Goal: Transaction & Acquisition: Purchase product/service

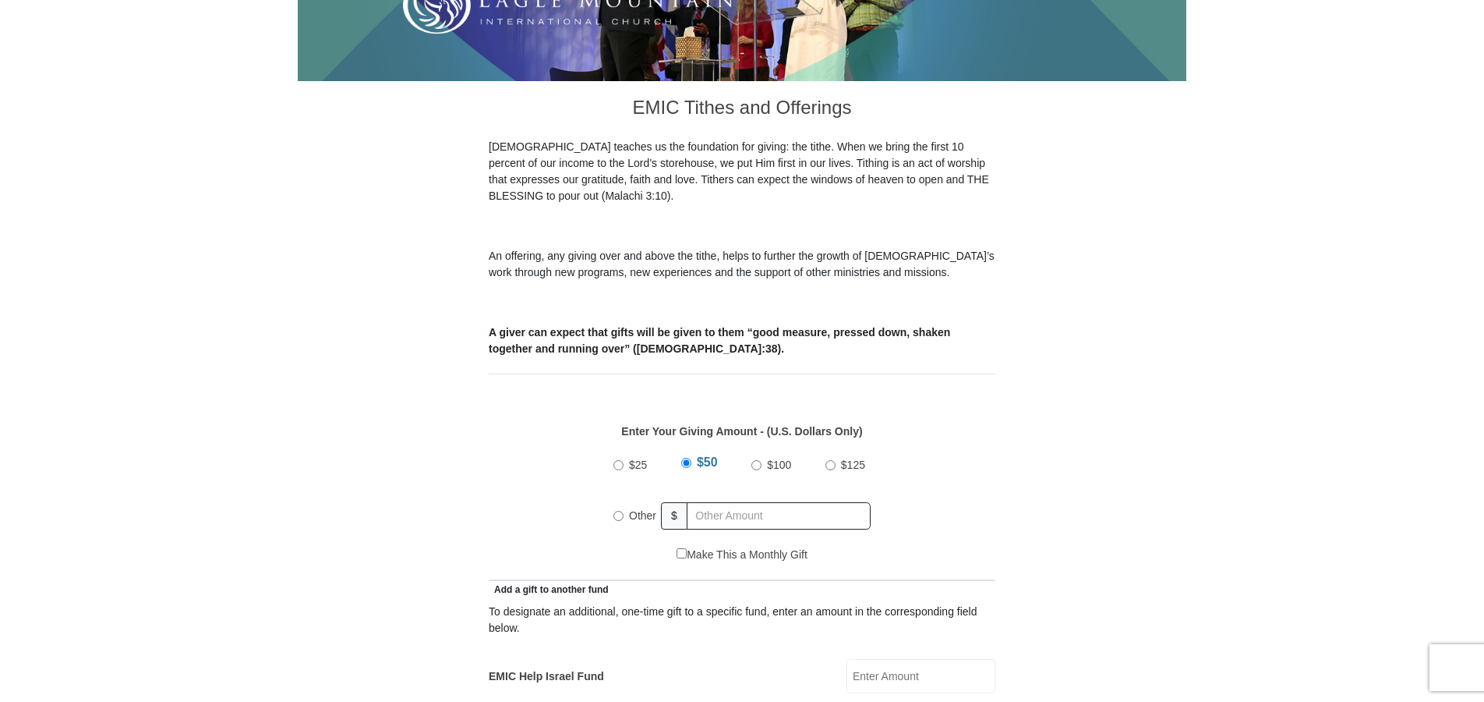
scroll to position [390, 0]
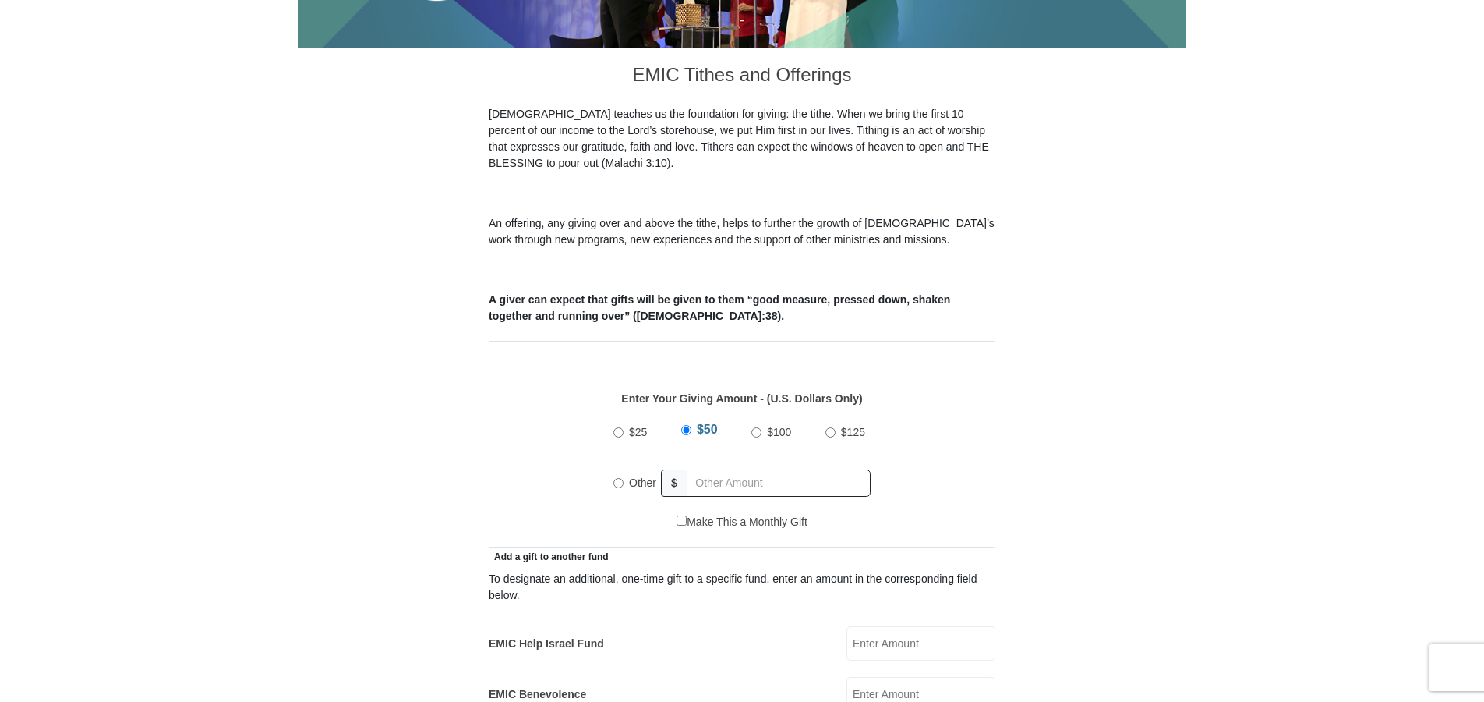
click at [617, 427] on input "$25" at bounding box center [619, 432] width 10 height 10
radio input "true"
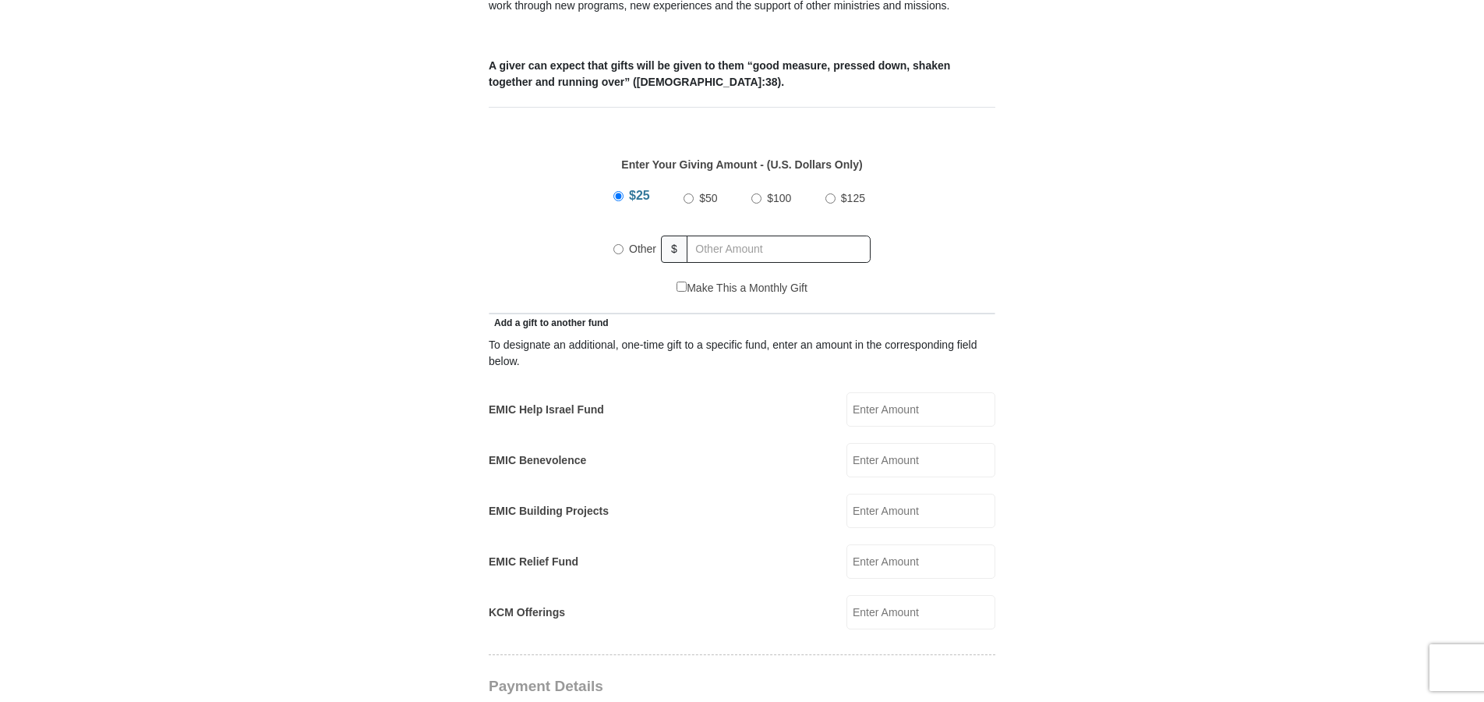
scroll to position [702, 0]
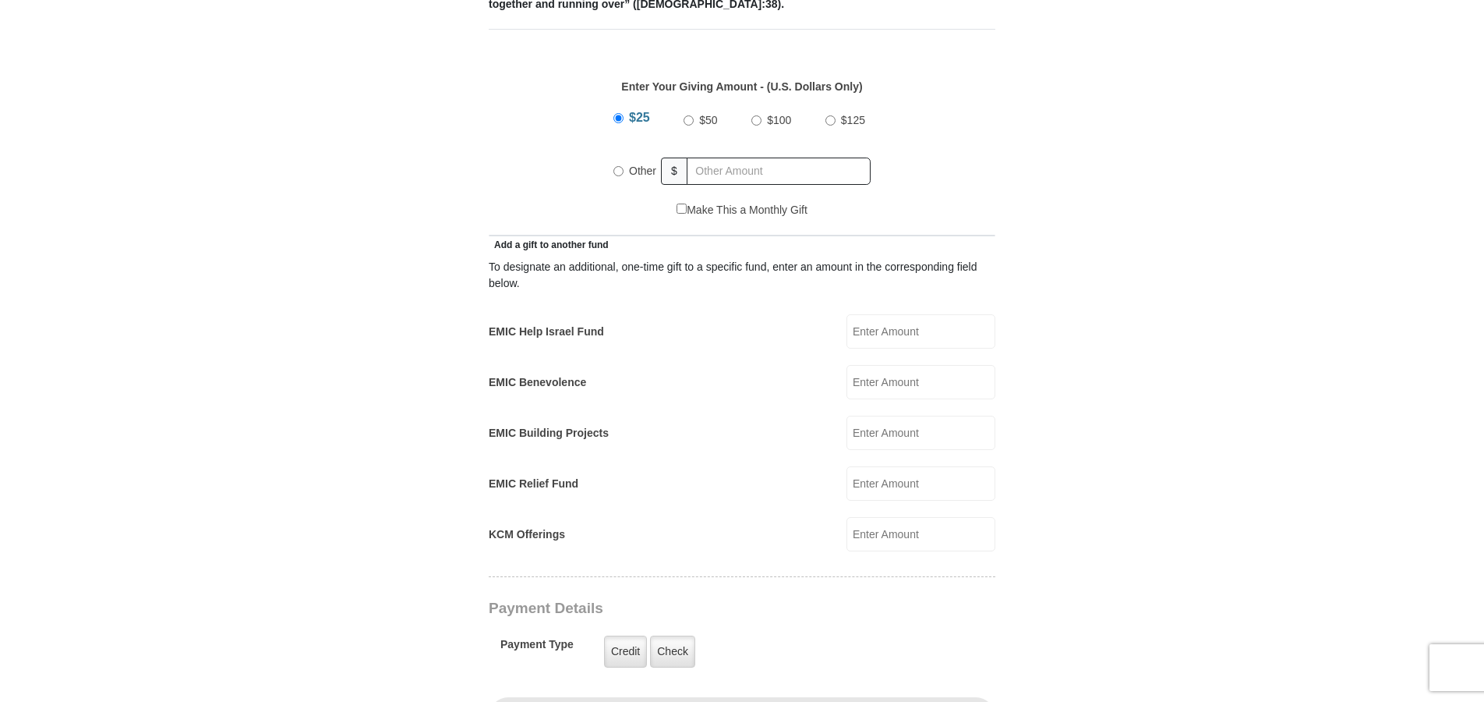
click at [891, 518] on input "KCM Offerings" at bounding box center [921, 534] width 149 height 34
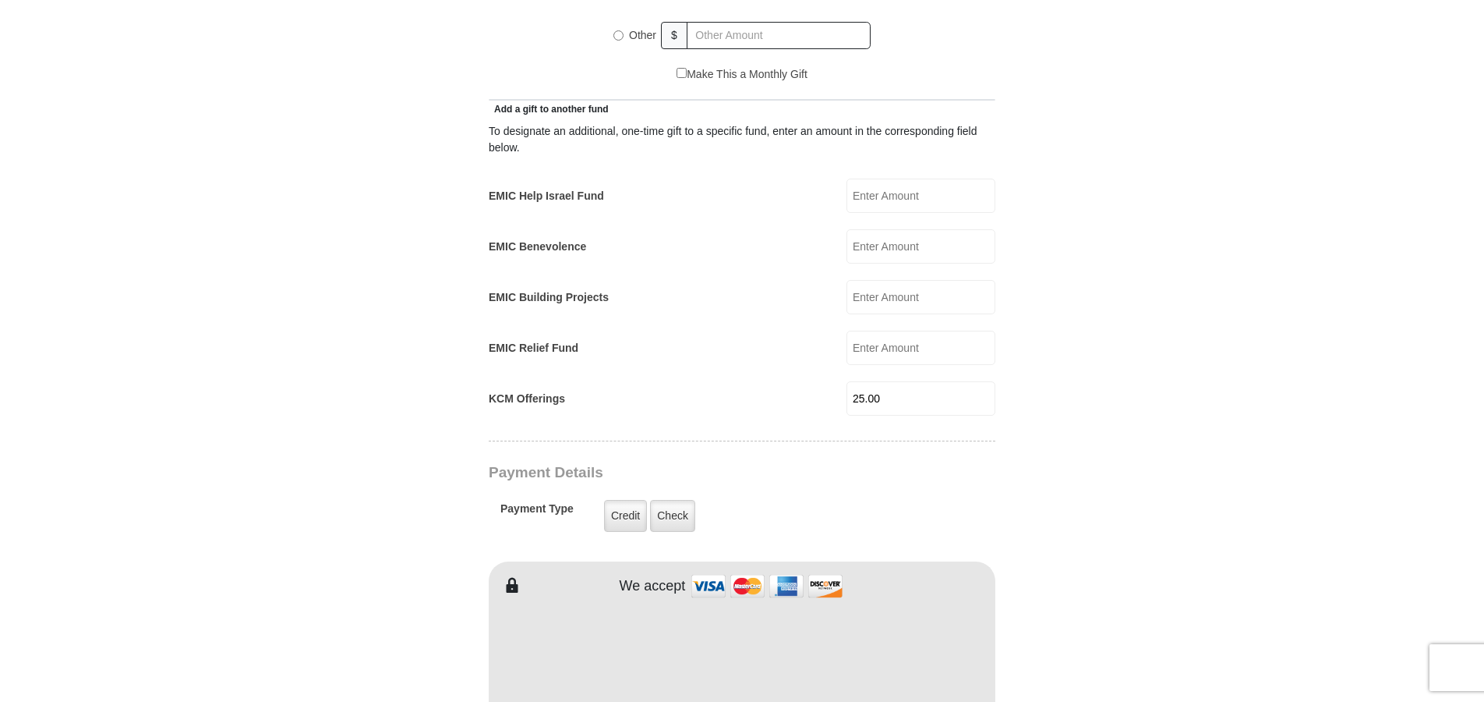
scroll to position [858, 0]
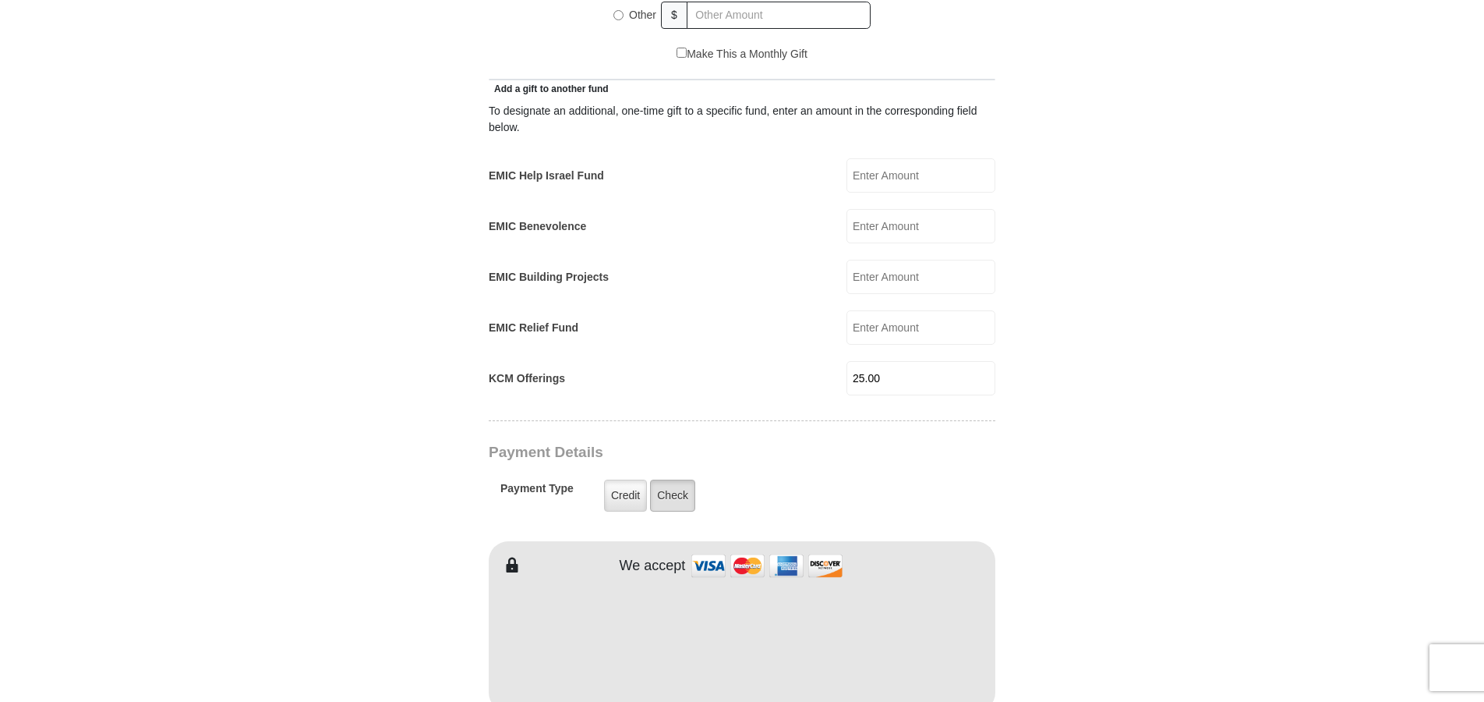
type input "25.00"
click at [669, 479] on label "Check" at bounding box center [672, 495] width 45 height 32
click at [0, 0] on input "Check" at bounding box center [0, 0] width 0 height 0
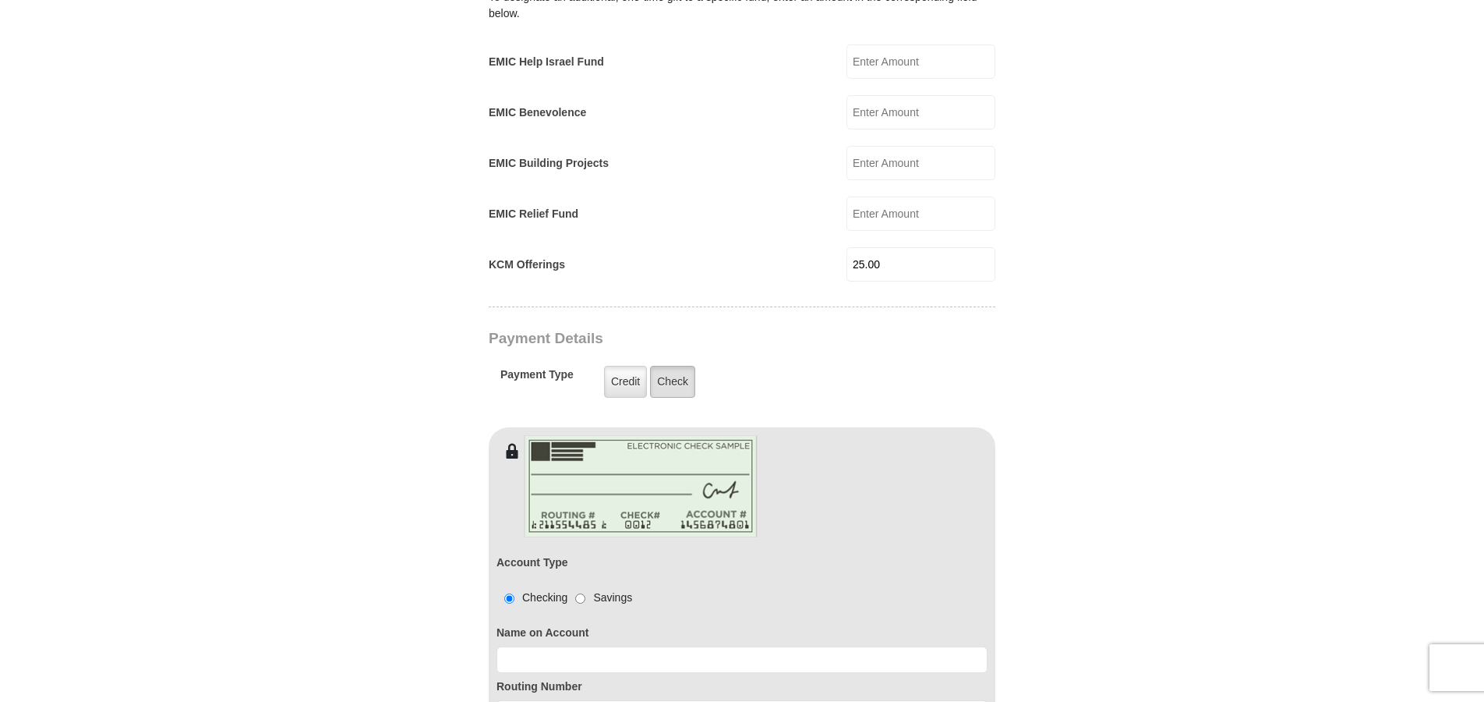
scroll to position [1013, 0]
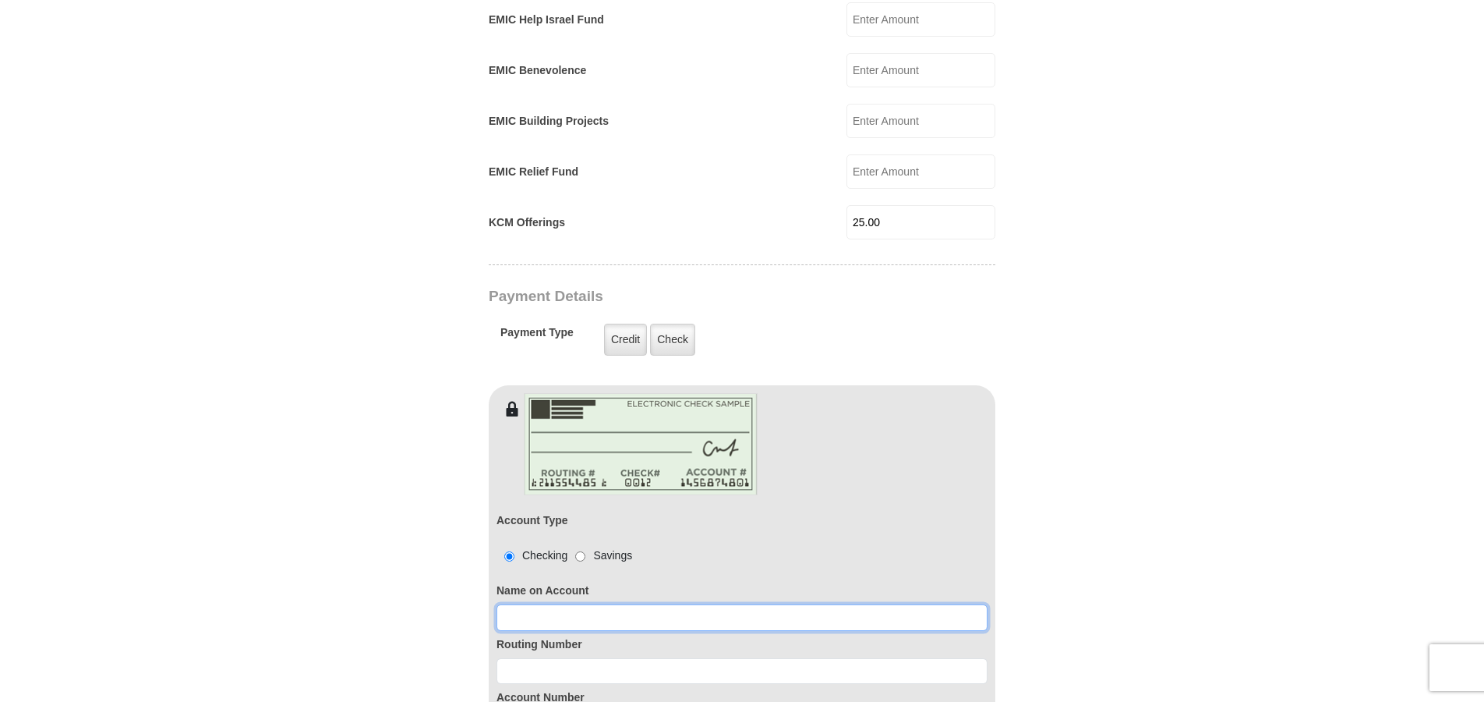
click at [605, 604] on input at bounding box center [742, 617] width 491 height 27
type input "[PERSON_NAME][GEOGRAPHIC_DATA]"
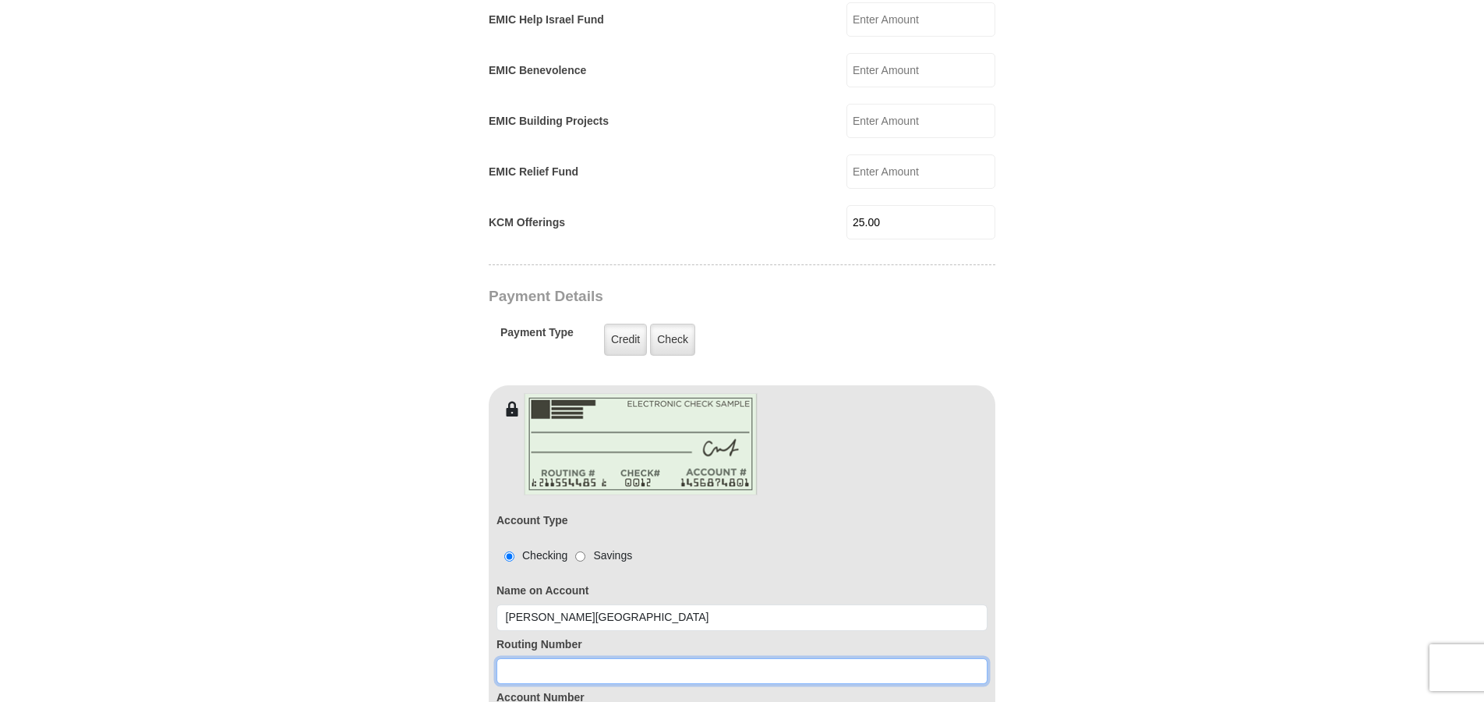
drag, startPoint x: 552, startPoint y: 649, endPoint x: 551, endPoint y: 662, distance: 12.5
click at [551, 658] on input at bounding box center [742, 671] width 491 height 27
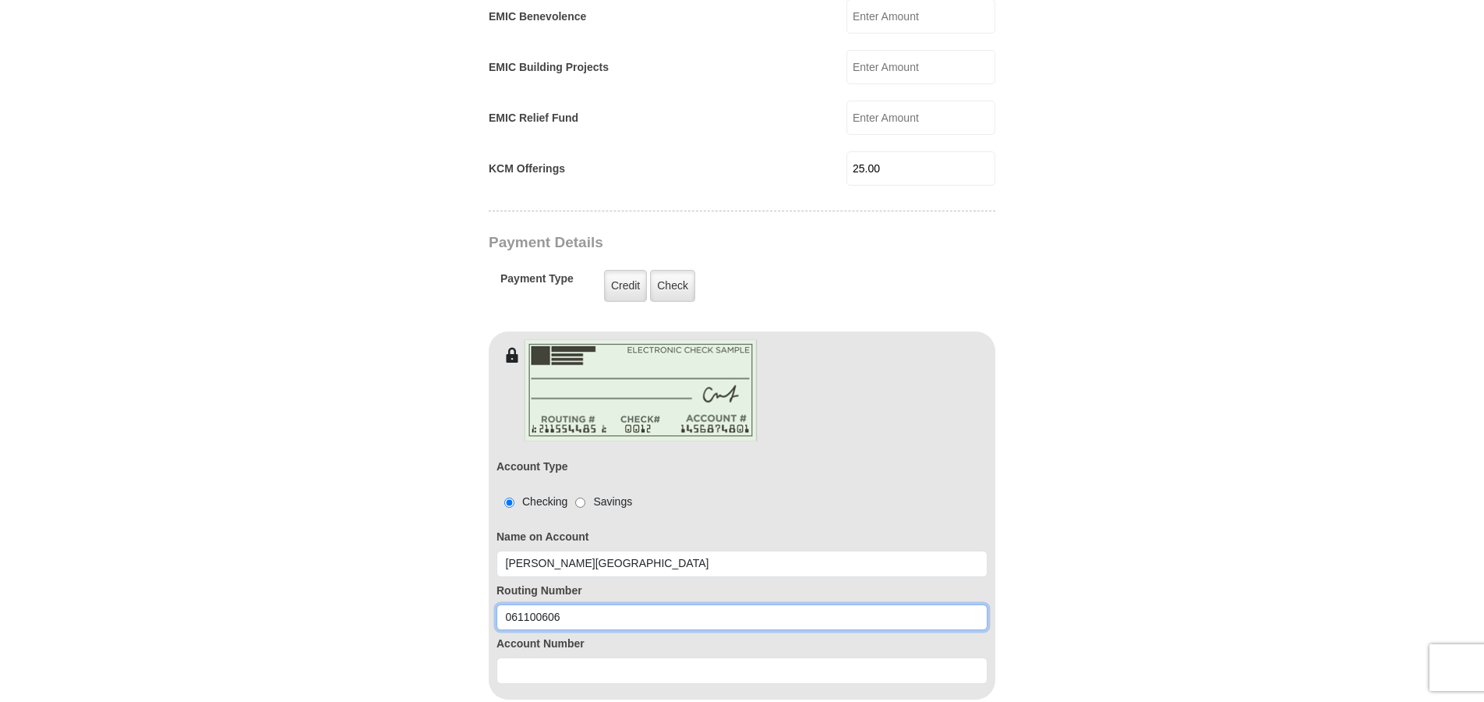
scroll to position [1169, 0]
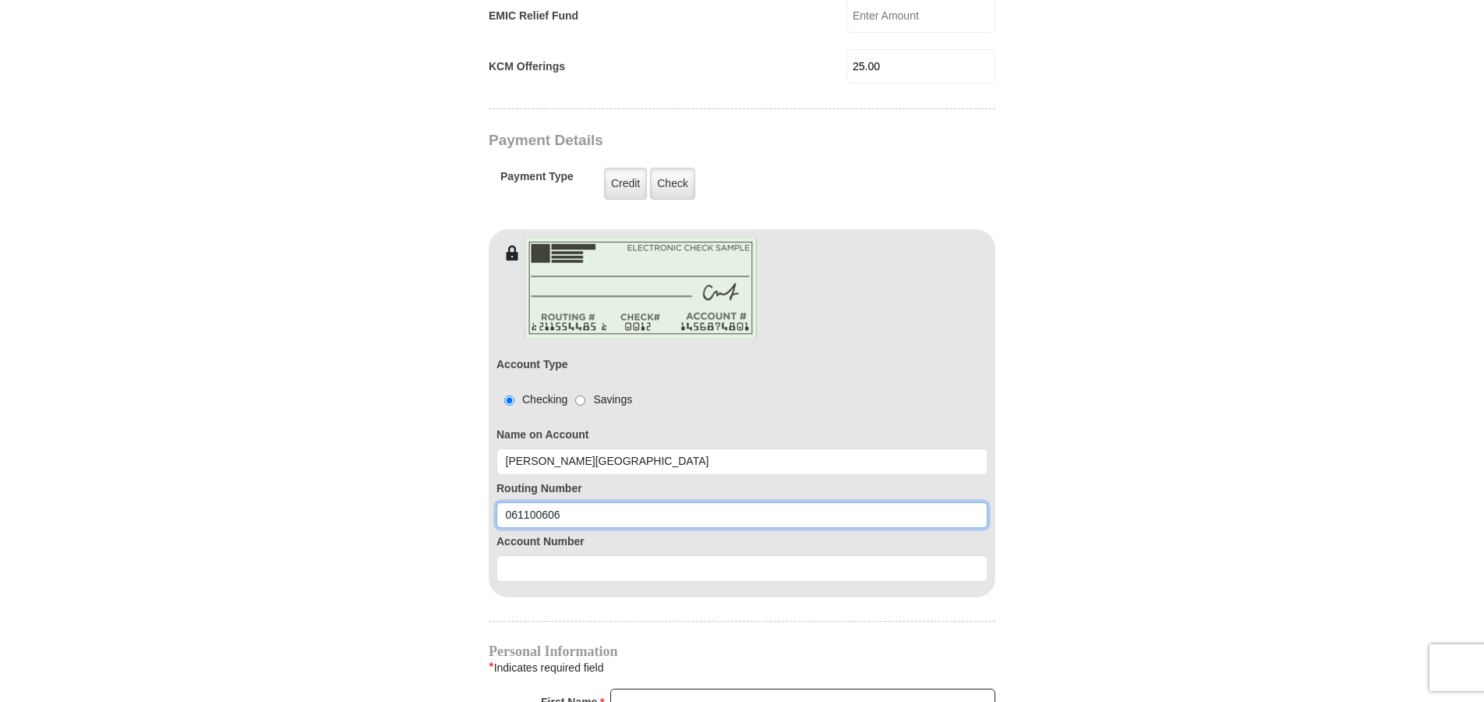
type input "061100606"
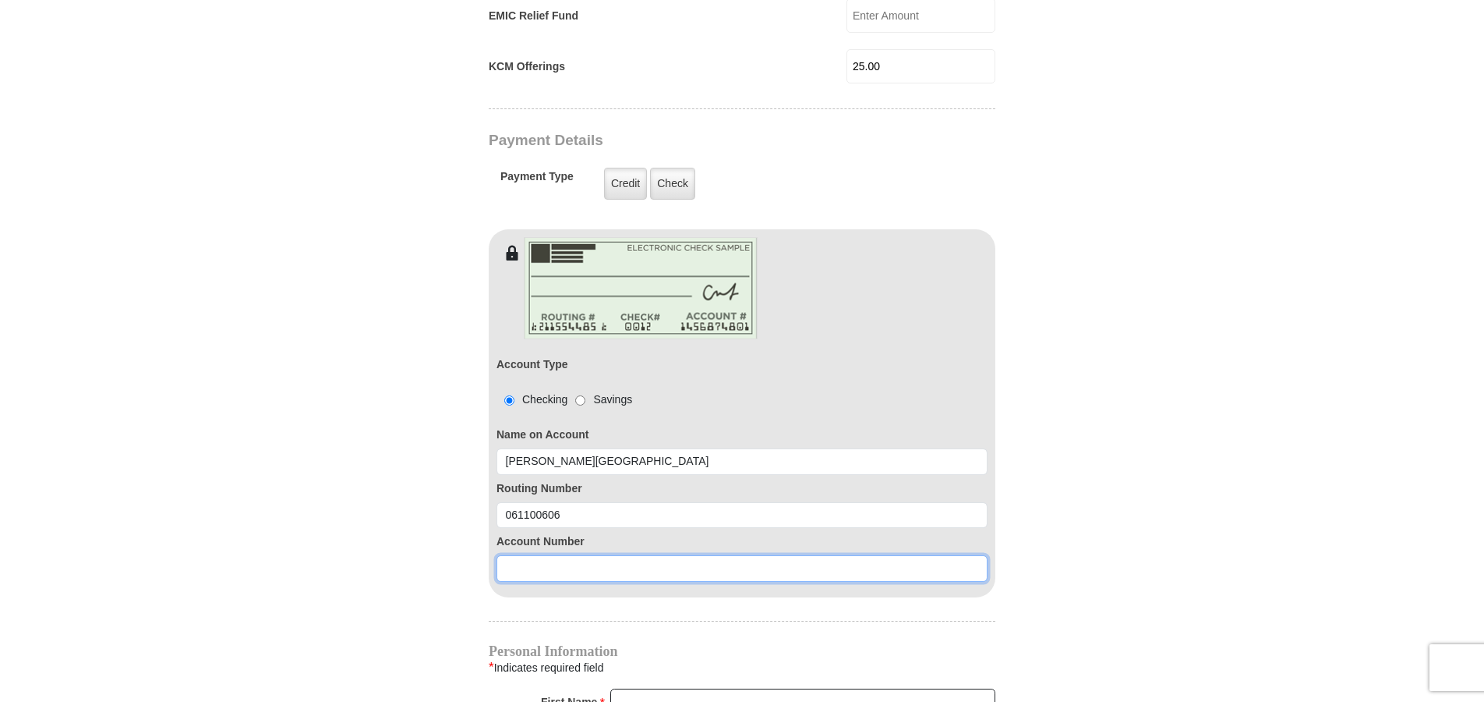
click at [523, 555] on input at bounding box center [742, 568] width 491 height 27
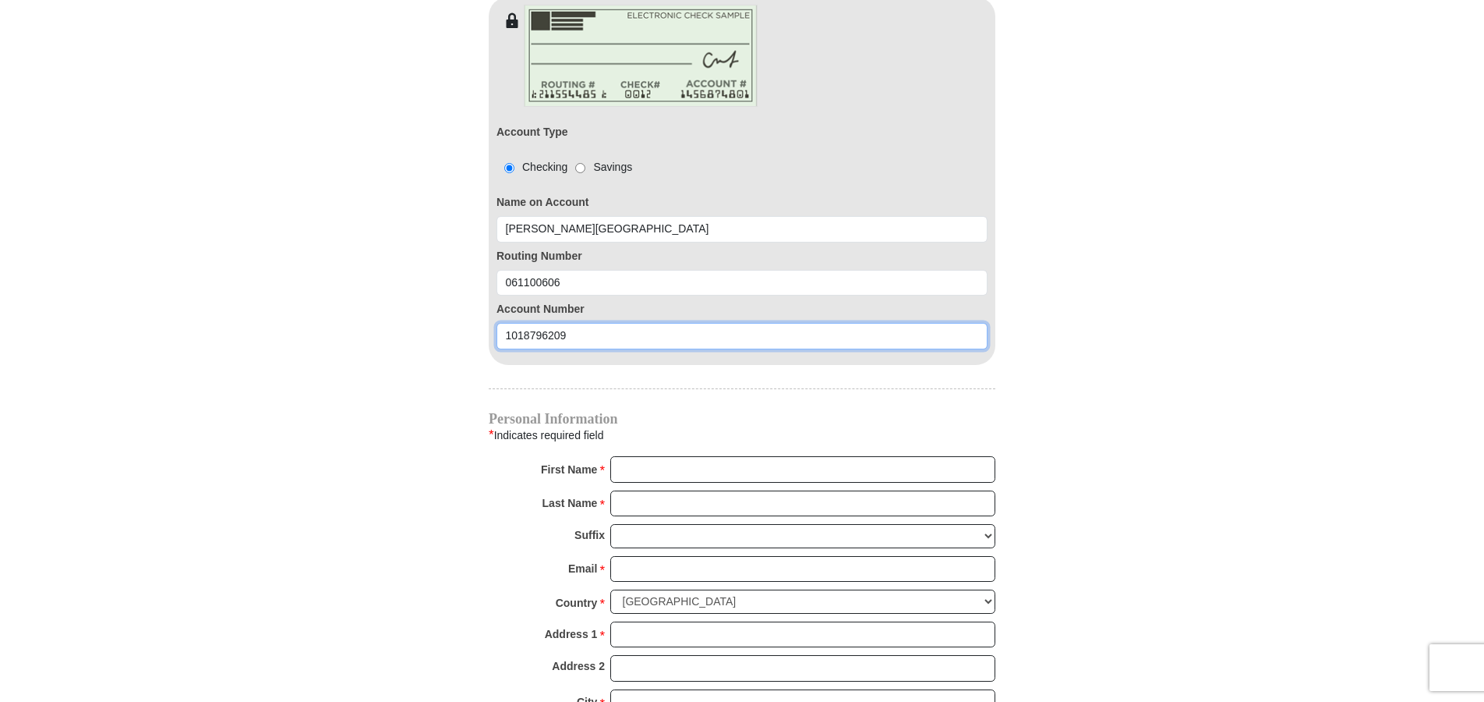
scroll to position [1403, 0]
type input "1018796209"
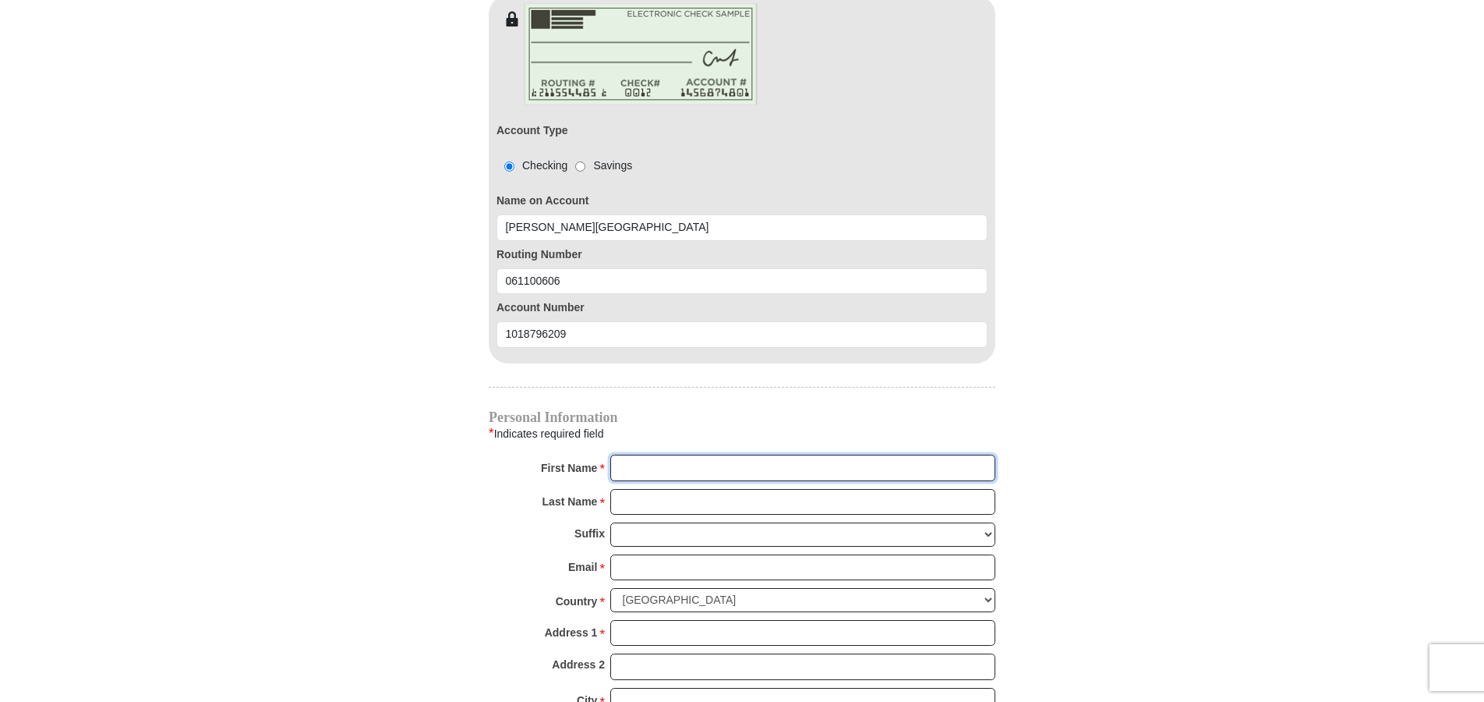
click at [681, 454] on input "First Name *" at bounding box center [802, 467] width 385 height 27
type input "[PERSON_NAME]"
type input "[GEOGRAPHIC_DATA]"
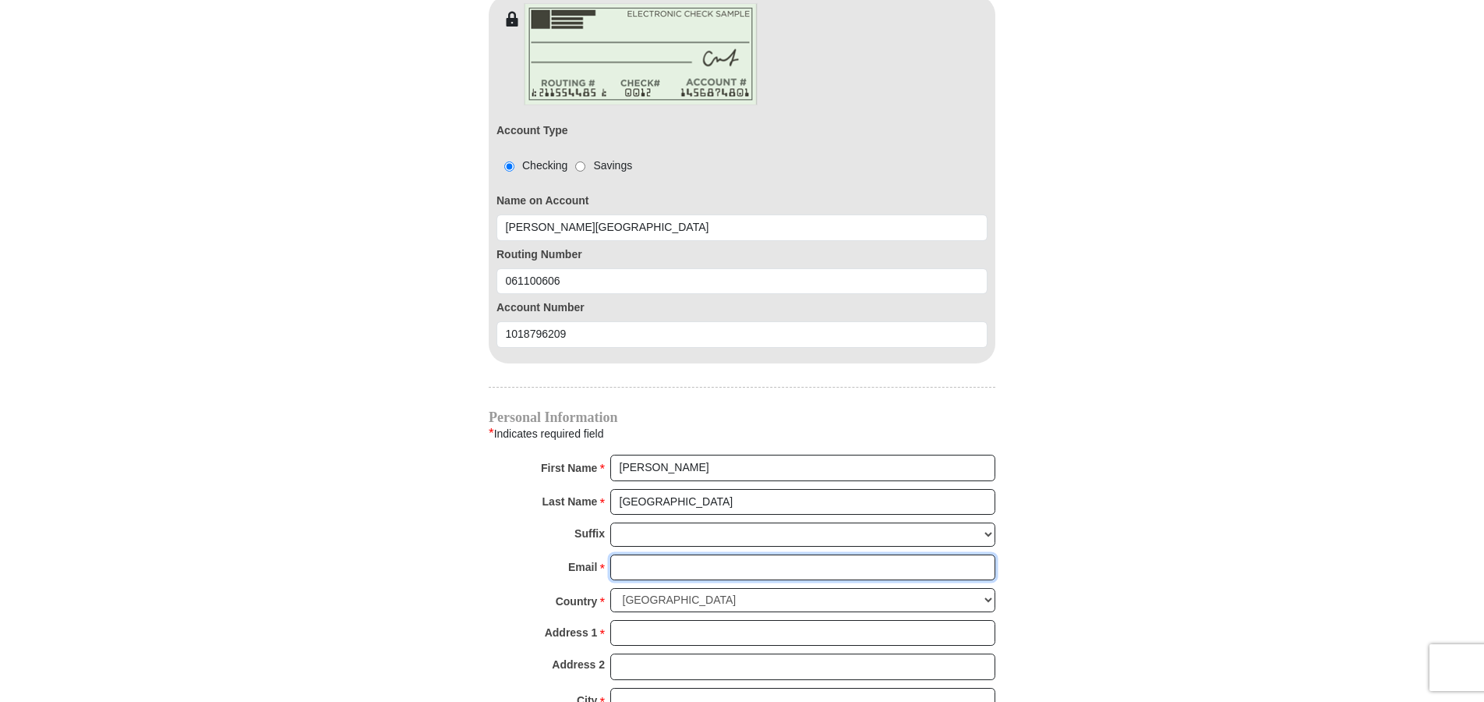
type input "[EMAIL_ADDRESS][DOMAIN_NAME]"
type input "[STREET_ADDRESS][PERSON_NAME]"
type input "[PERSON_NAME]"
select select "GA"
type input "30518"
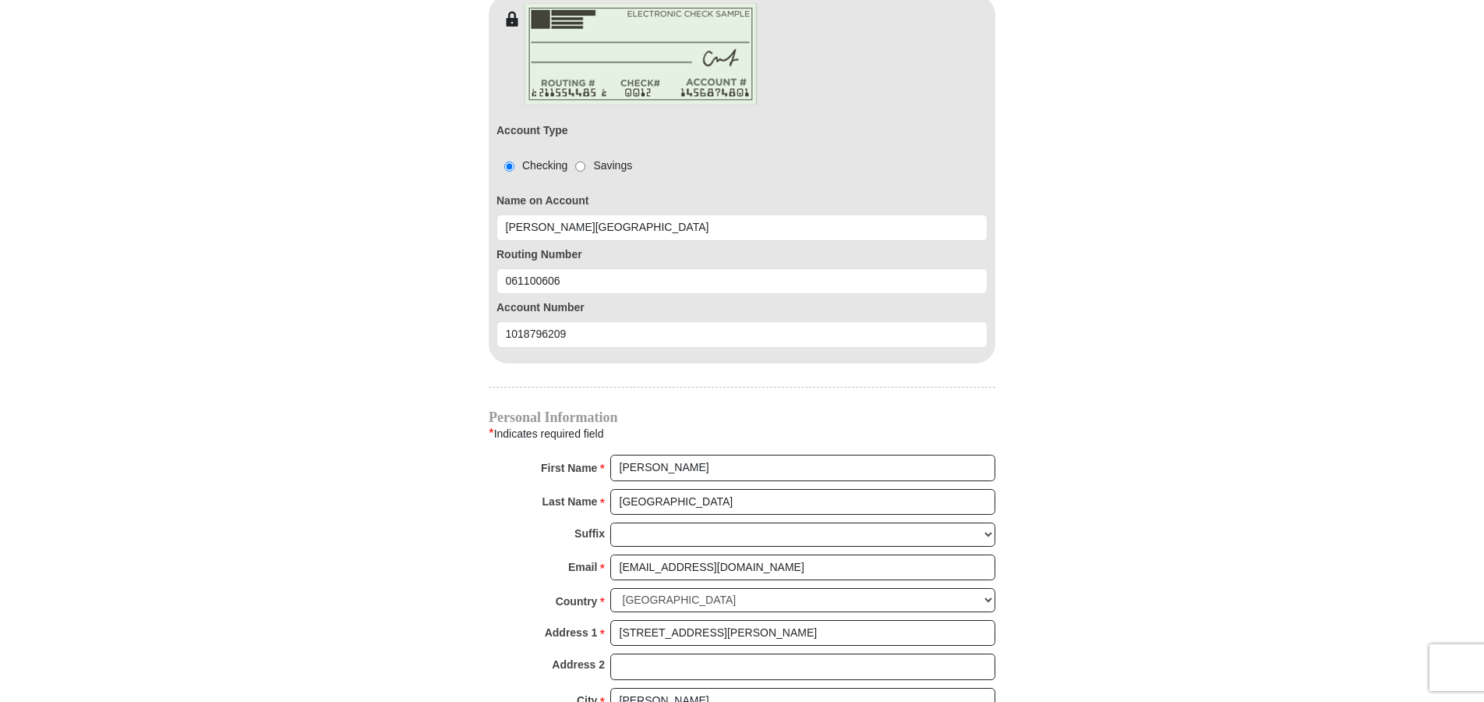
type input "4045566076"
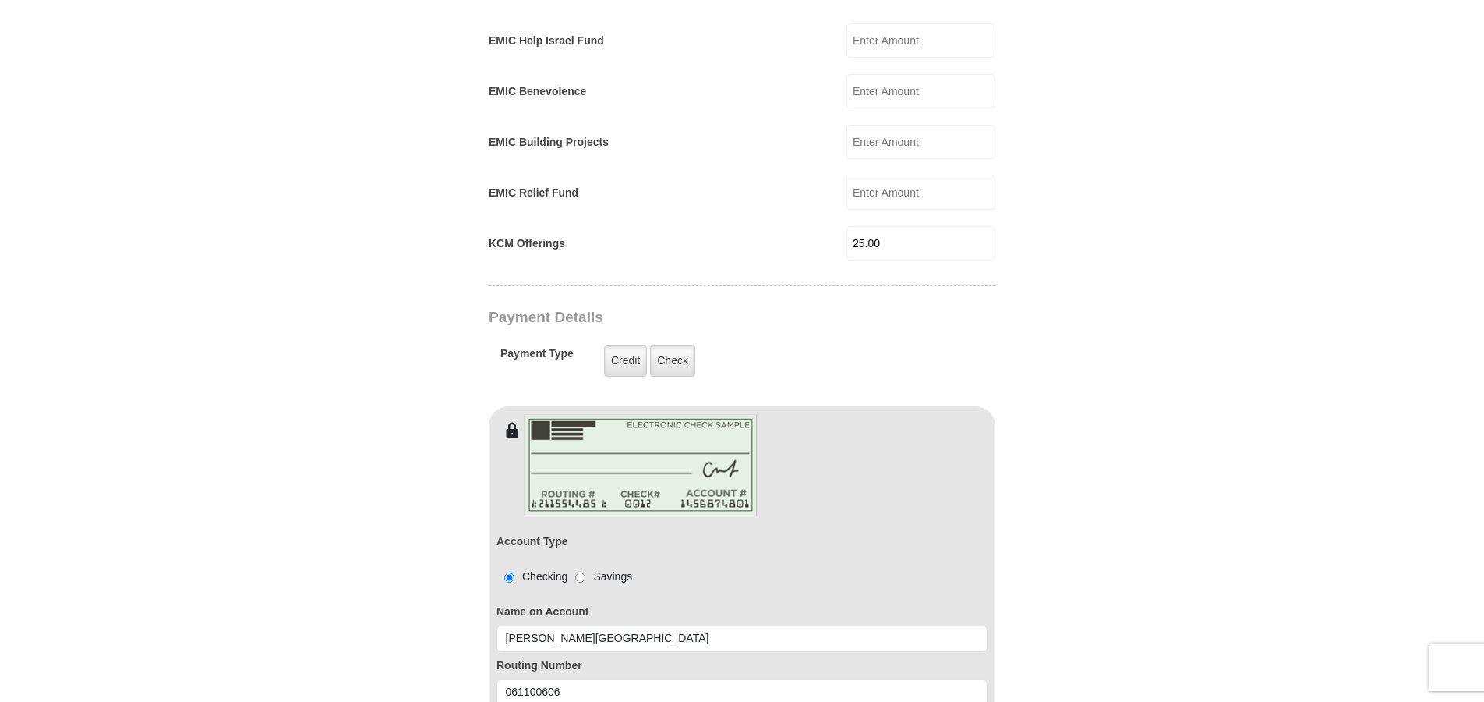
scroll to position [935, 0]
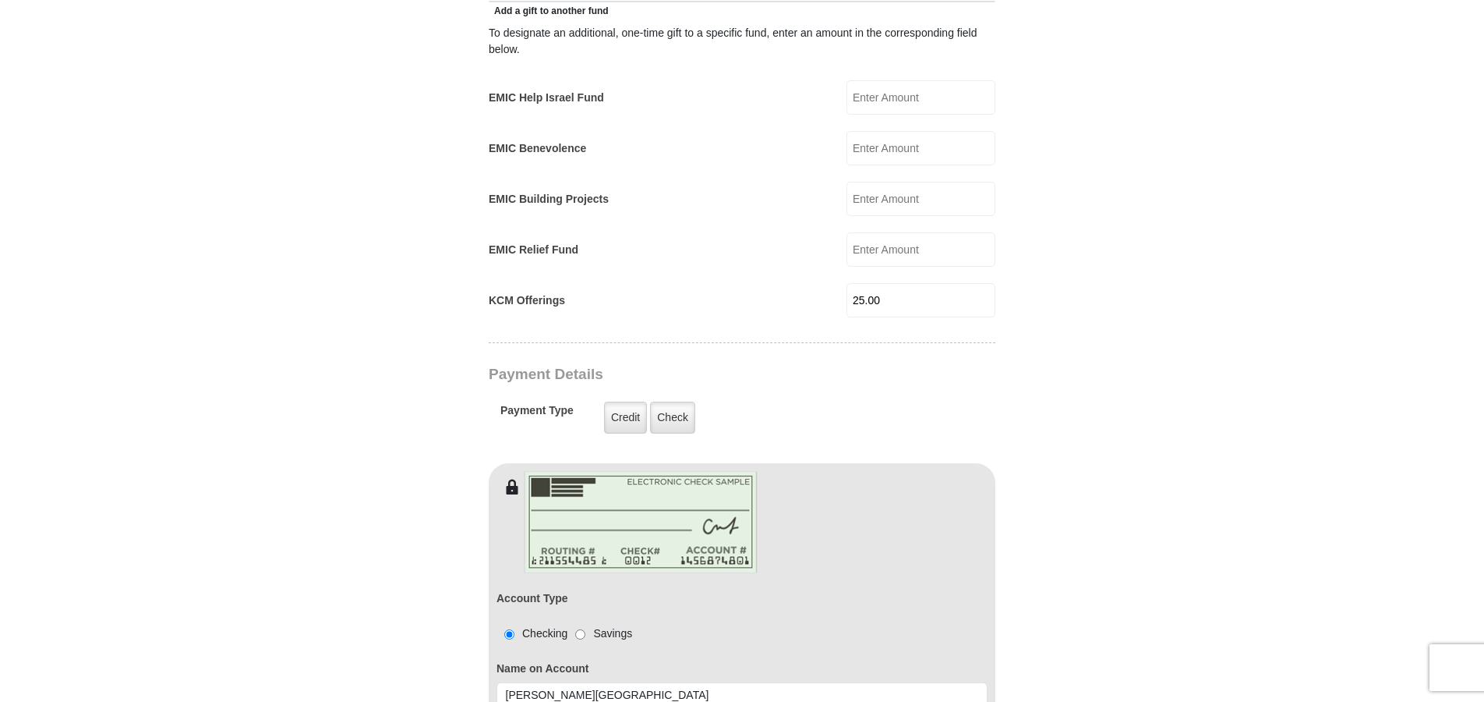
drag, startPoint x: 887, startPoint y: 278, endPoint x: 843, endPoint y: 295, distance: 47.6
click at [843, 295] on div "KCM Offerings 25.00 KCM Offerings Amount must be a valid number Make This a Mon…" at bounding box center [742, 300] width 507 height 34
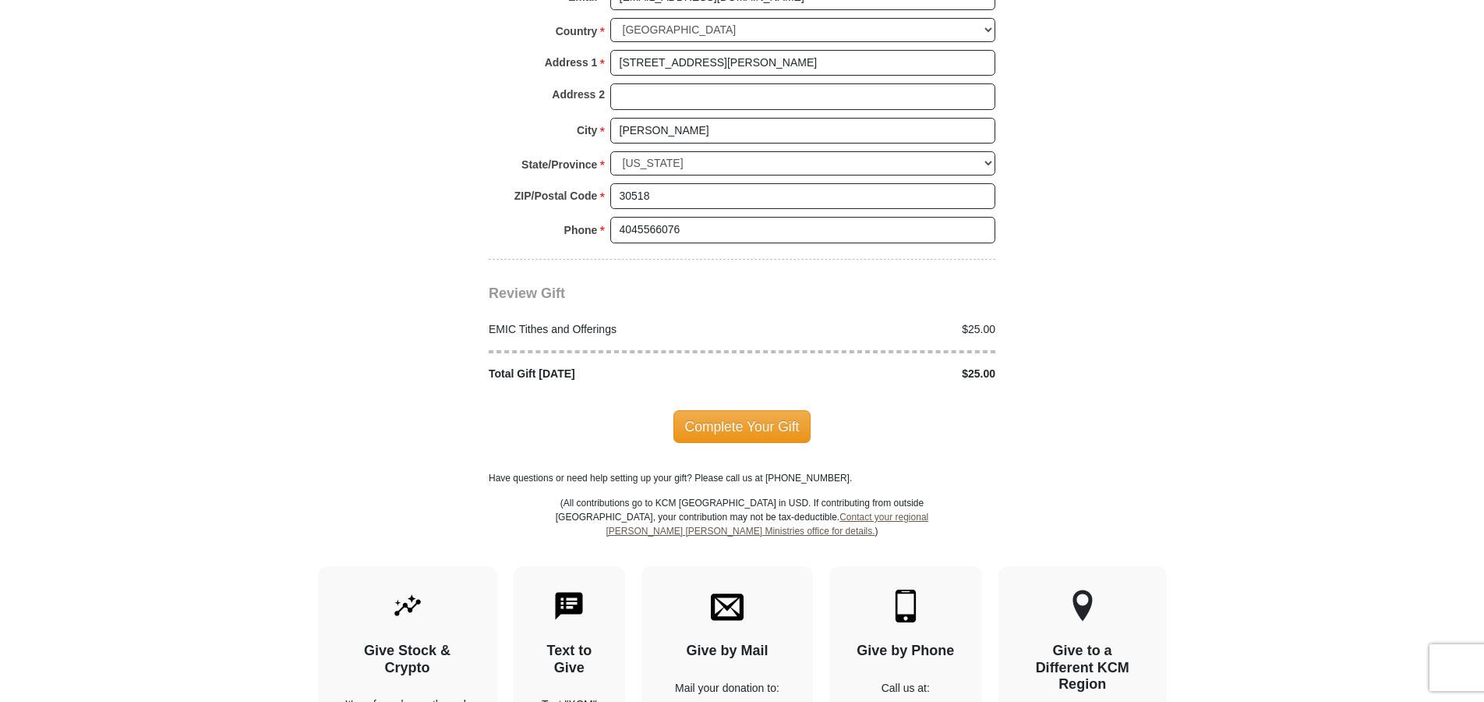
scroll to position [2027, 0]
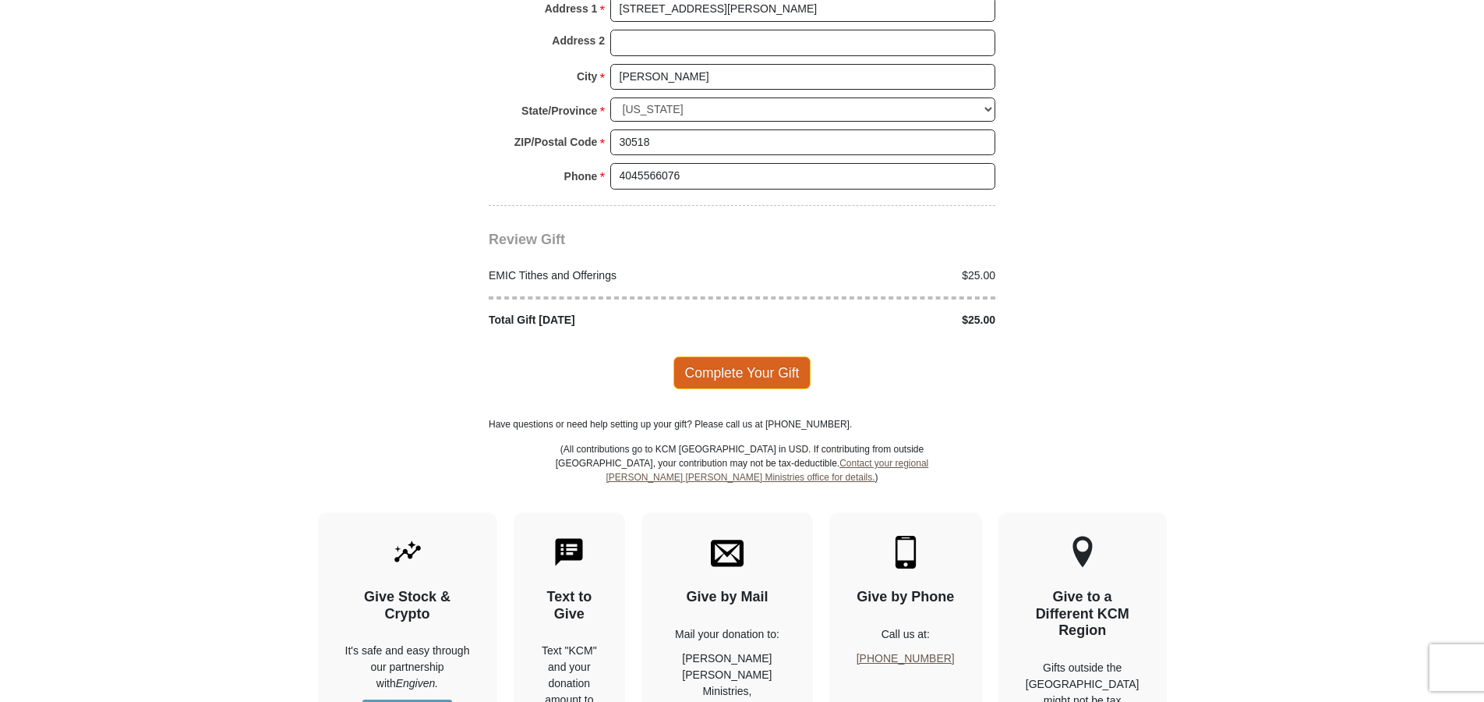
click at [734, 356] on span "Complete Your Gift" at bounding box center [743, 372] width 138 height 33
